Goal: Task Accomplishment & Management: Use online tool/utility

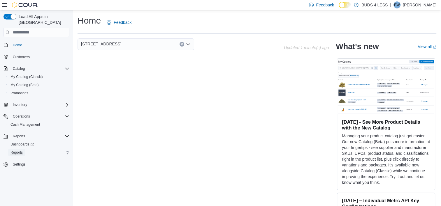
click at [23, 149] on link "Reports" at bounding box center [16, 152] width 17 height 7
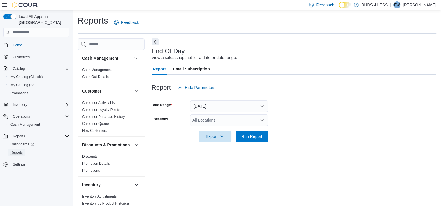
scroll to position [3, 0]
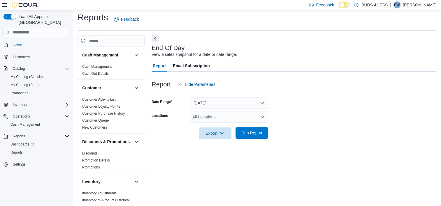
click at [253, 135] on span "Run Report" at bounding box center [251, 133] width 21 height 6
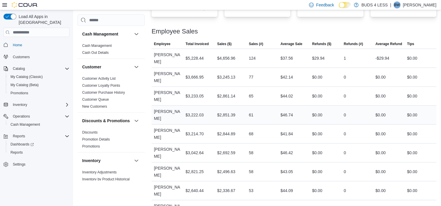
scroll to position [266, 0]
